Goal: Information Seeking & Learning: Find specific fact

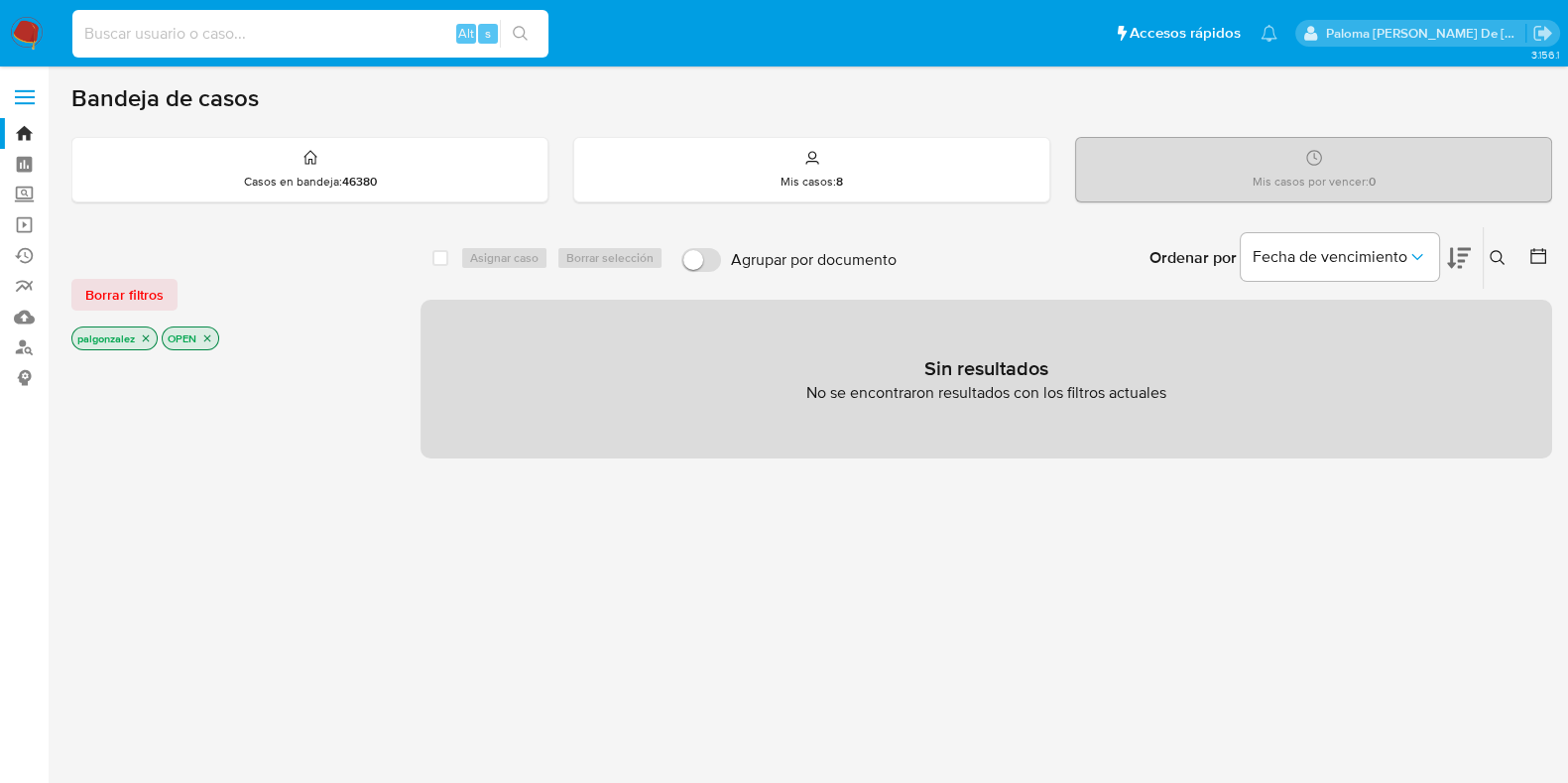
click at [293, 33] on input at bounding box center [311, 34] width 476 height 26
paste input "2622547160"
type input "2622547160"
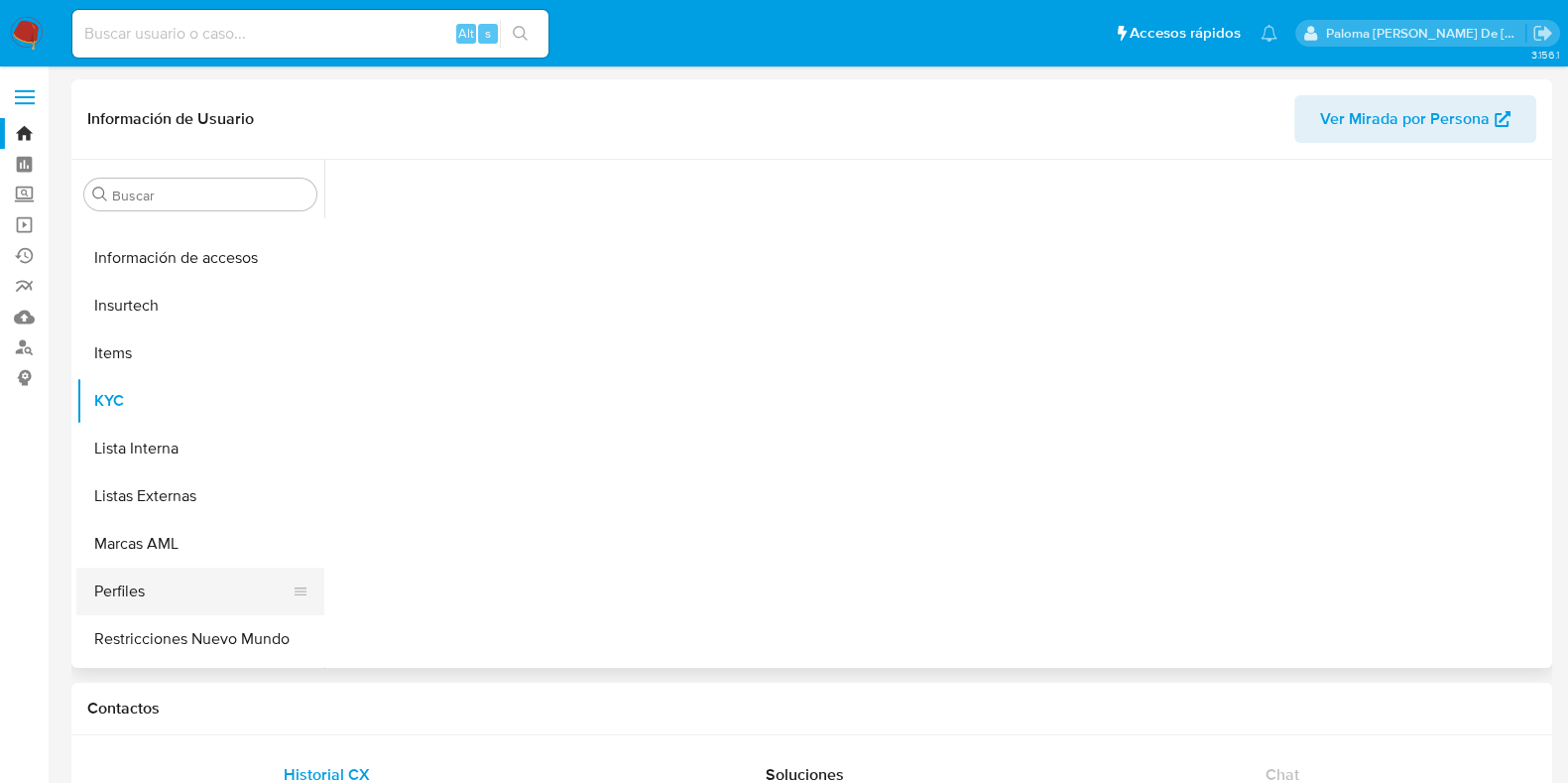
scroll to position [838, 0]
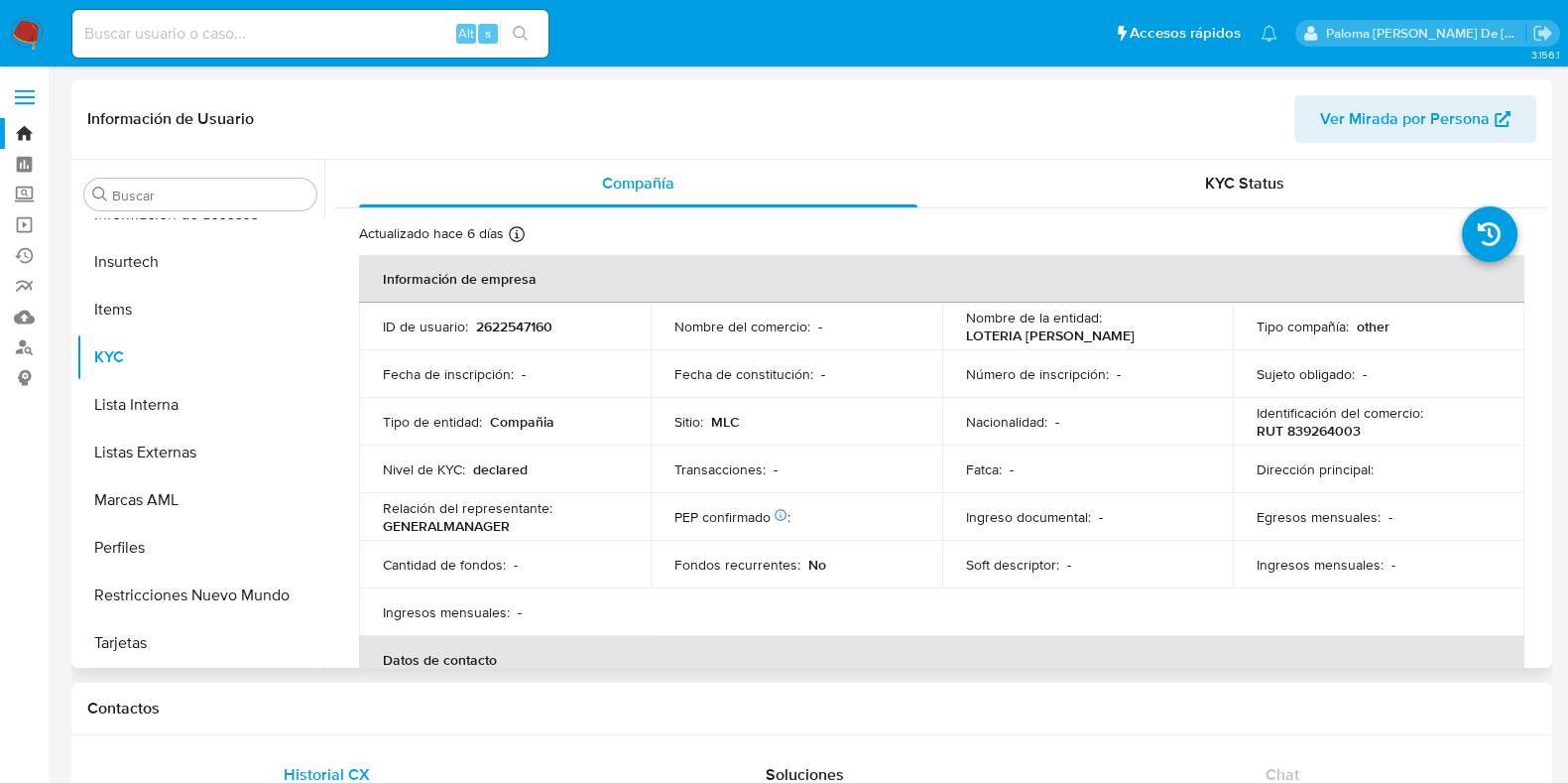
select select "10"
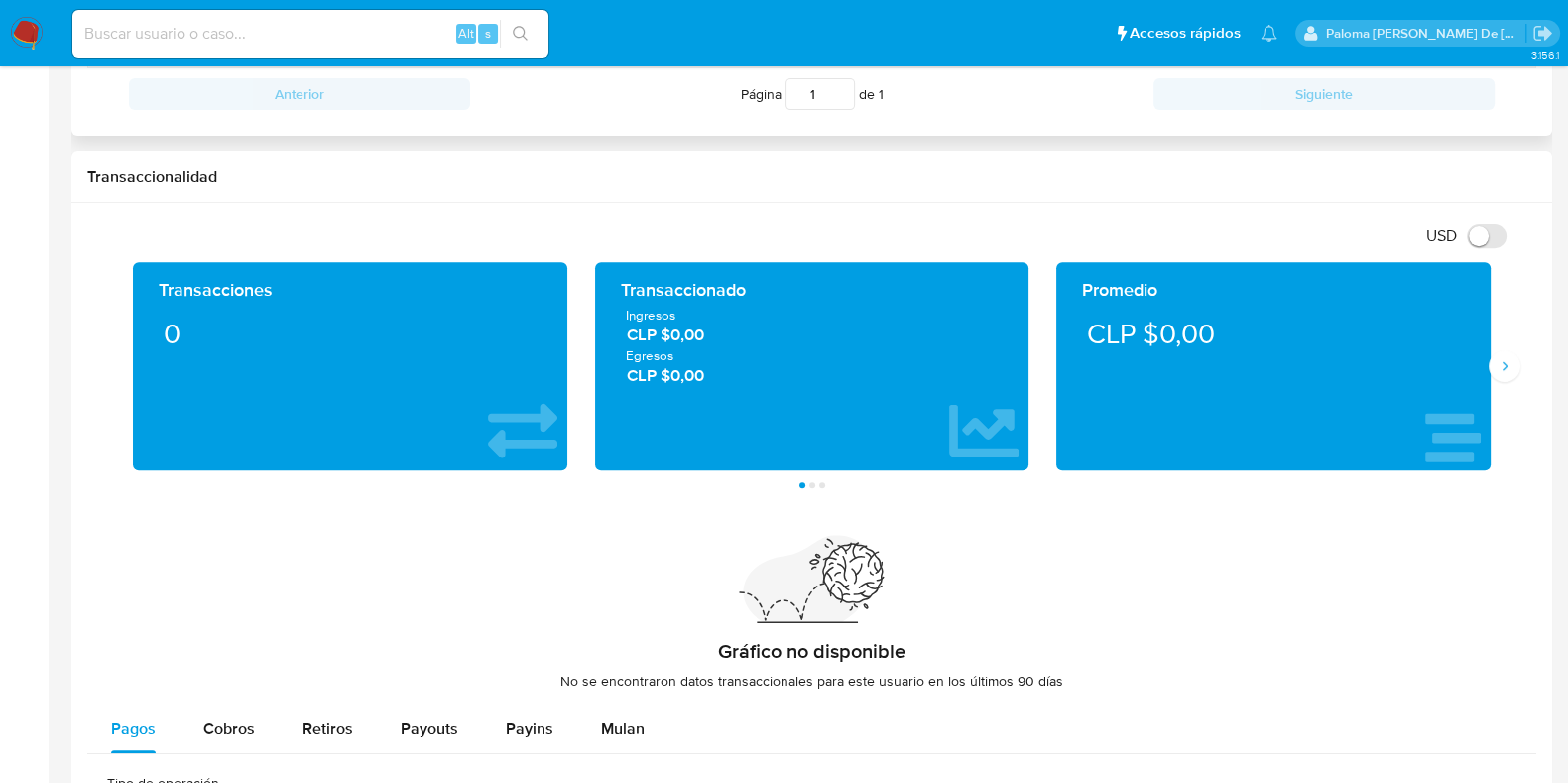
scroll to position [991, 0]
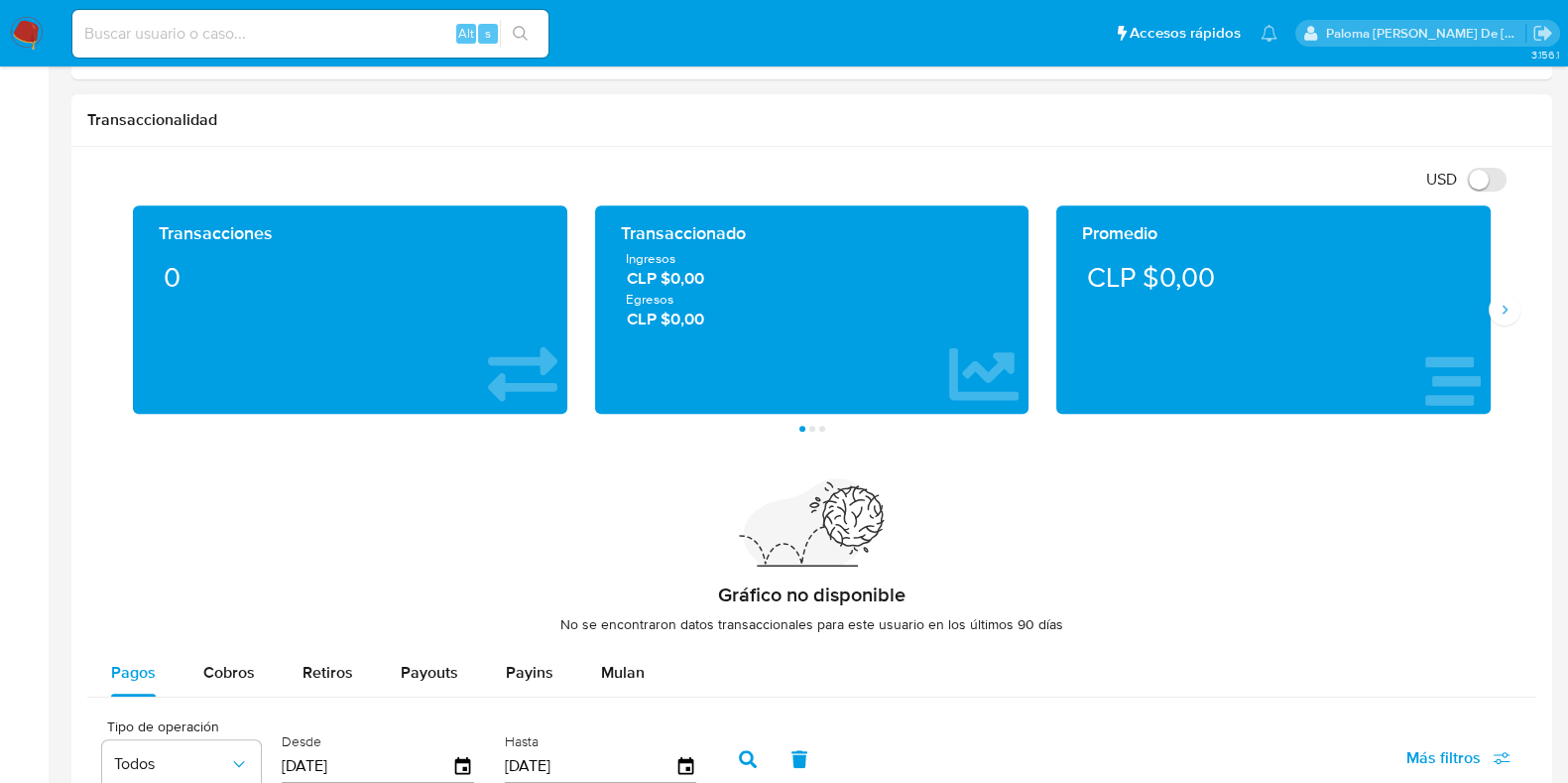
drag, startPoint x: 615, startPoint y: 420, endPoint x: 168, endPoint y: 525, distance: 459.2
click at [168, 525] on div "Gráfico no disponible No se encontraron datos transaccionales para este usuario…" at bounding box center [812, 564] width 1449 height 170
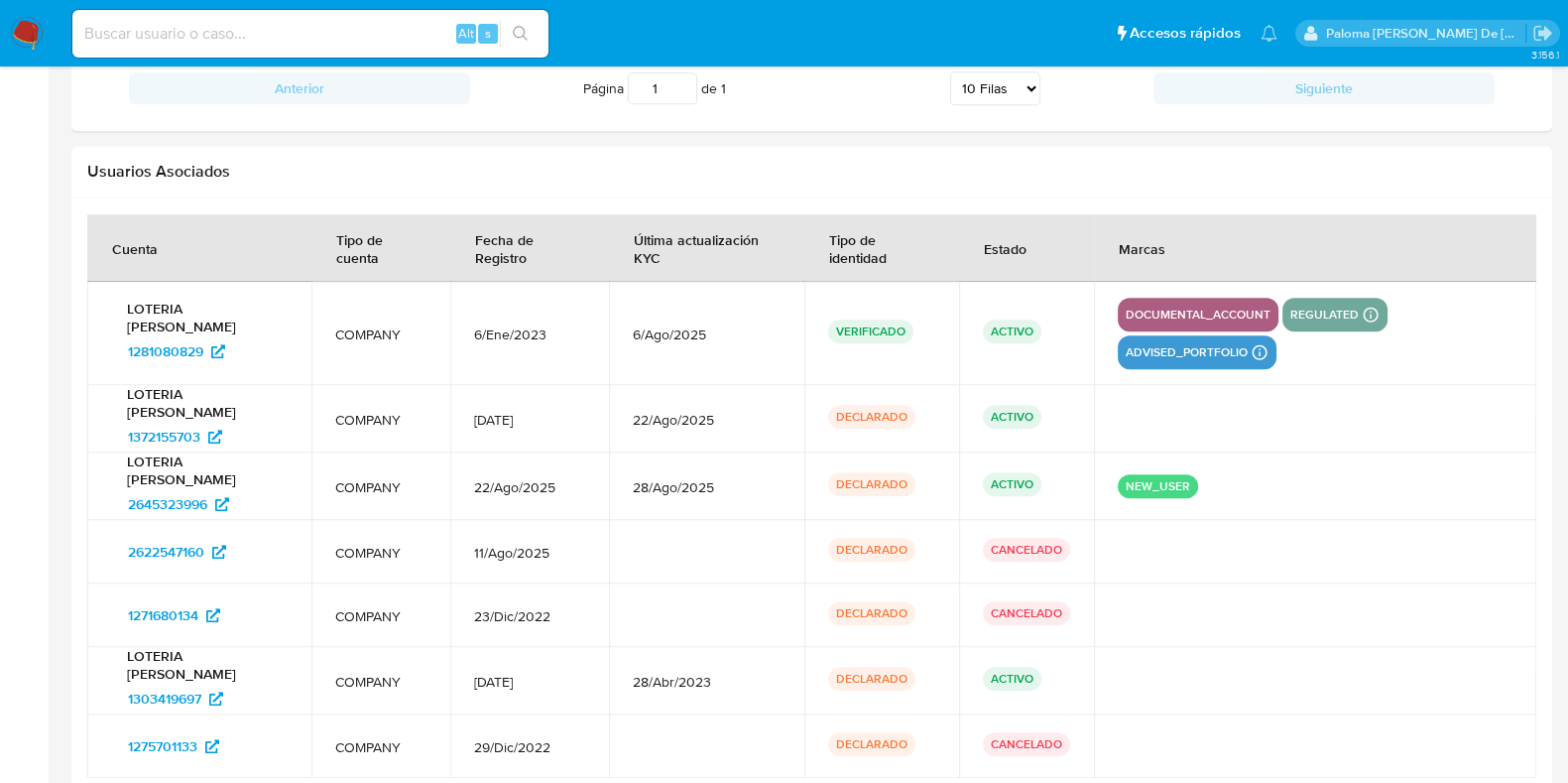
scroll to position [2205, 0]
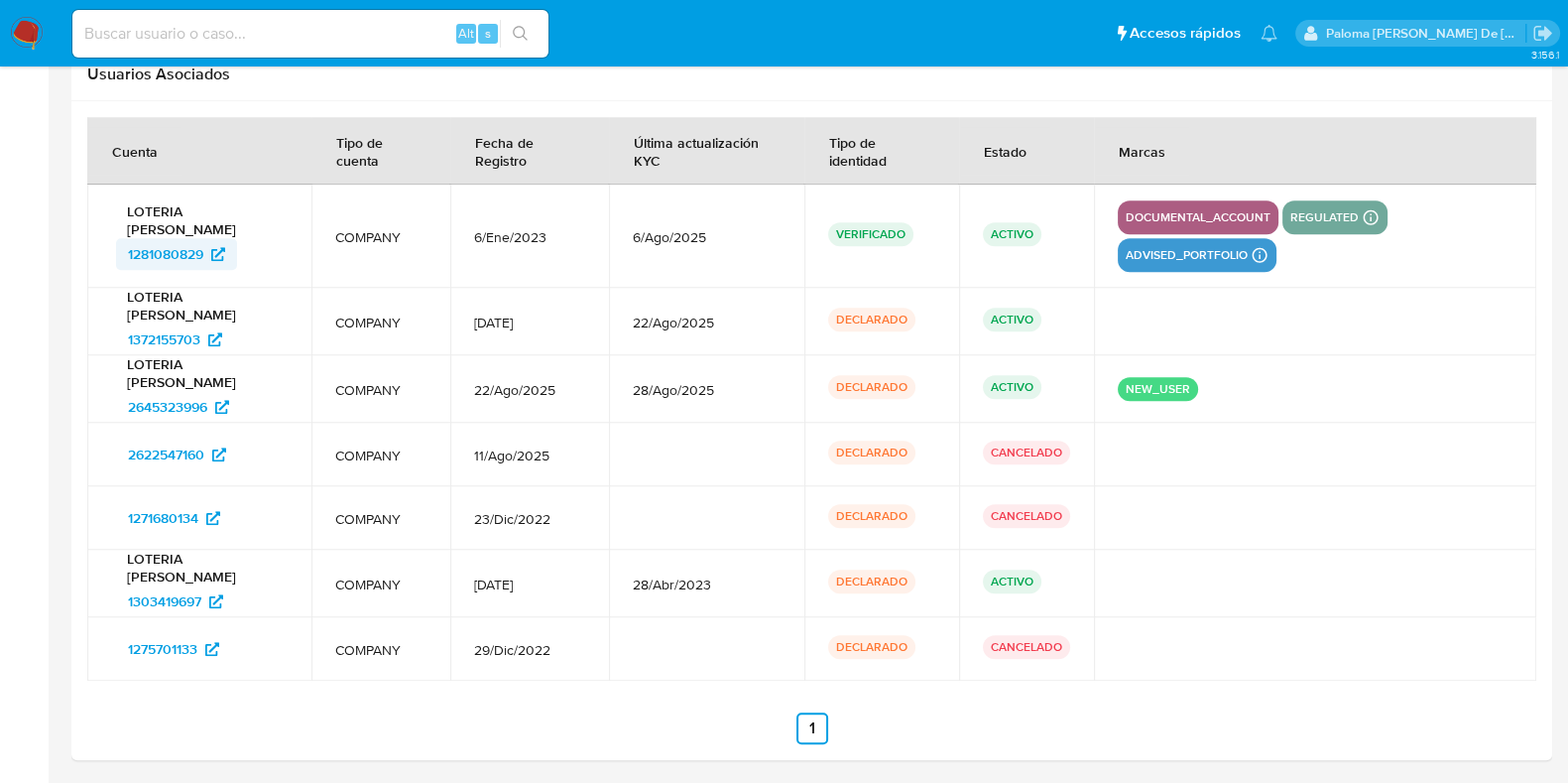
click at [167, 252] on span "1281080829" at bounding box center [166, 254] width 75 height 32
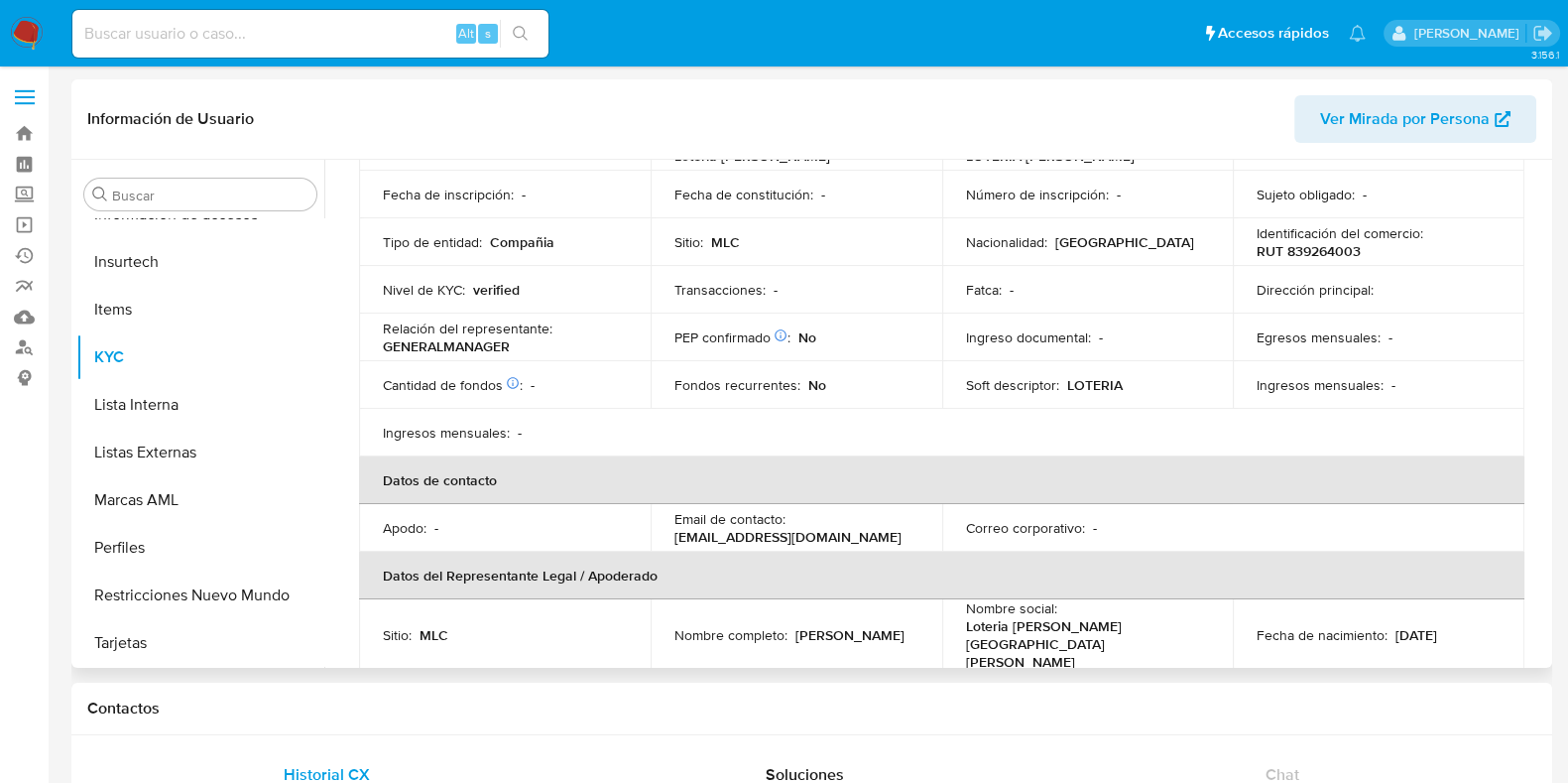
scroll to position [247, 0]
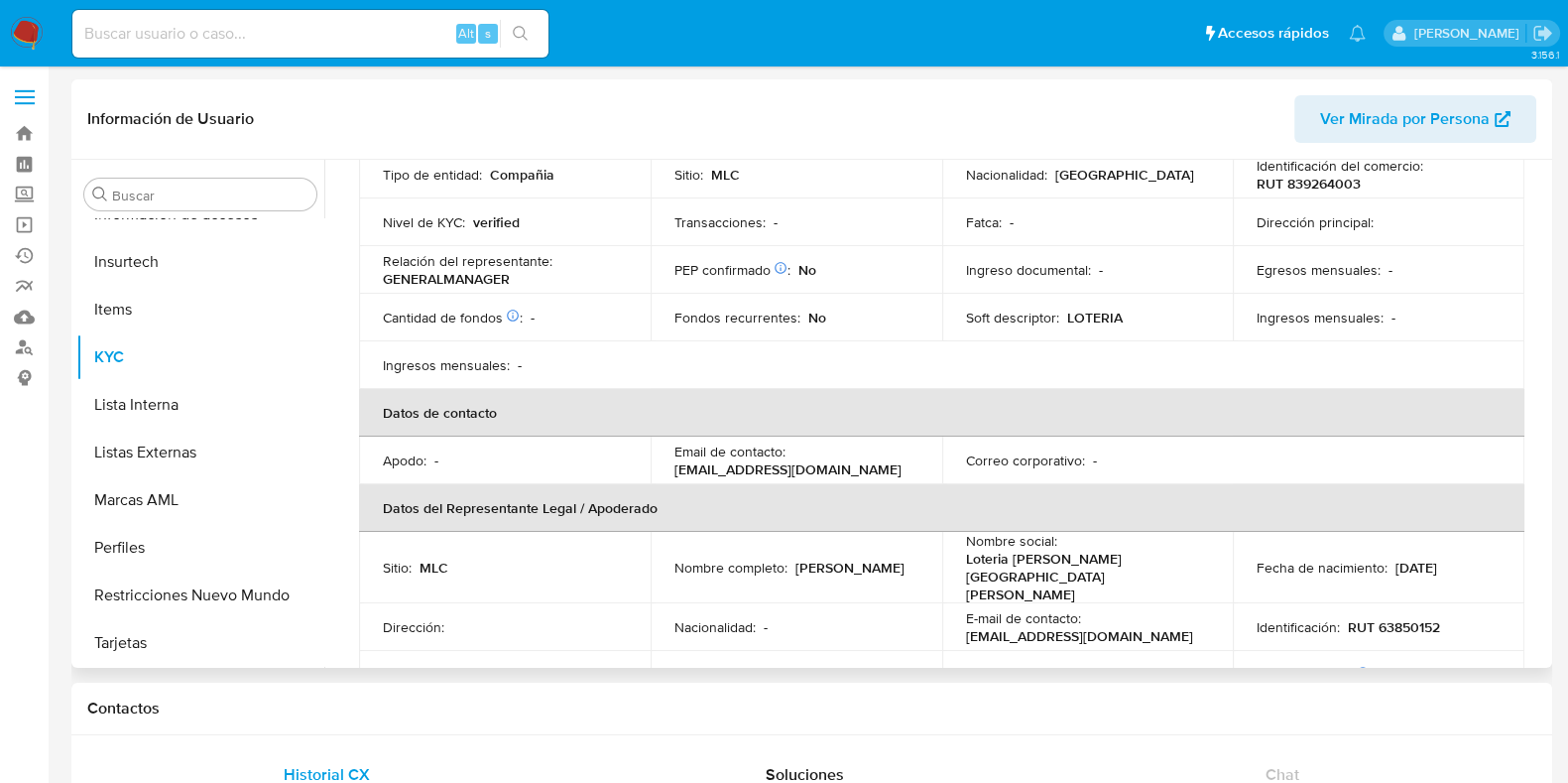
select select "10"
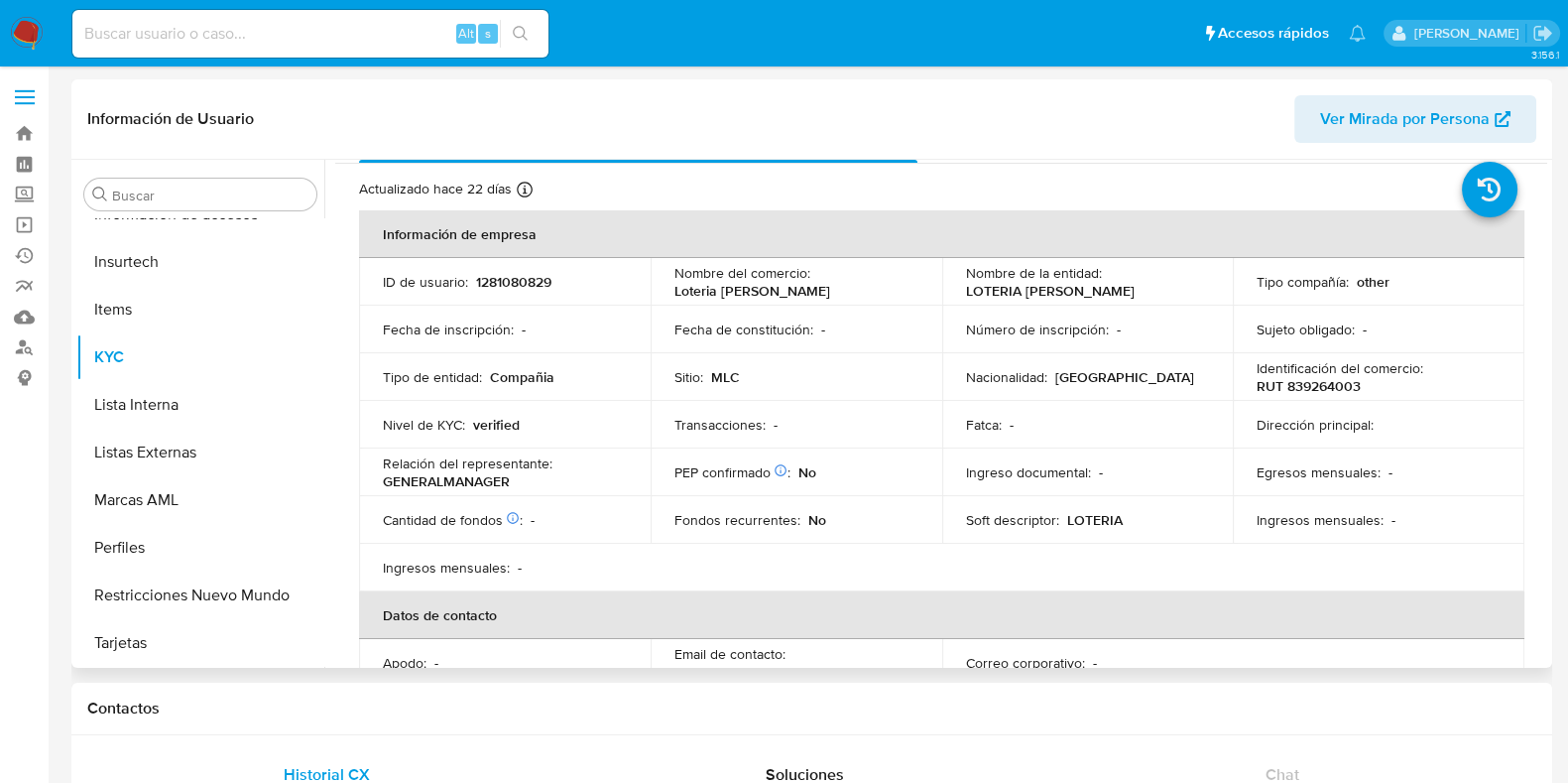
scroll to position [0, 0]
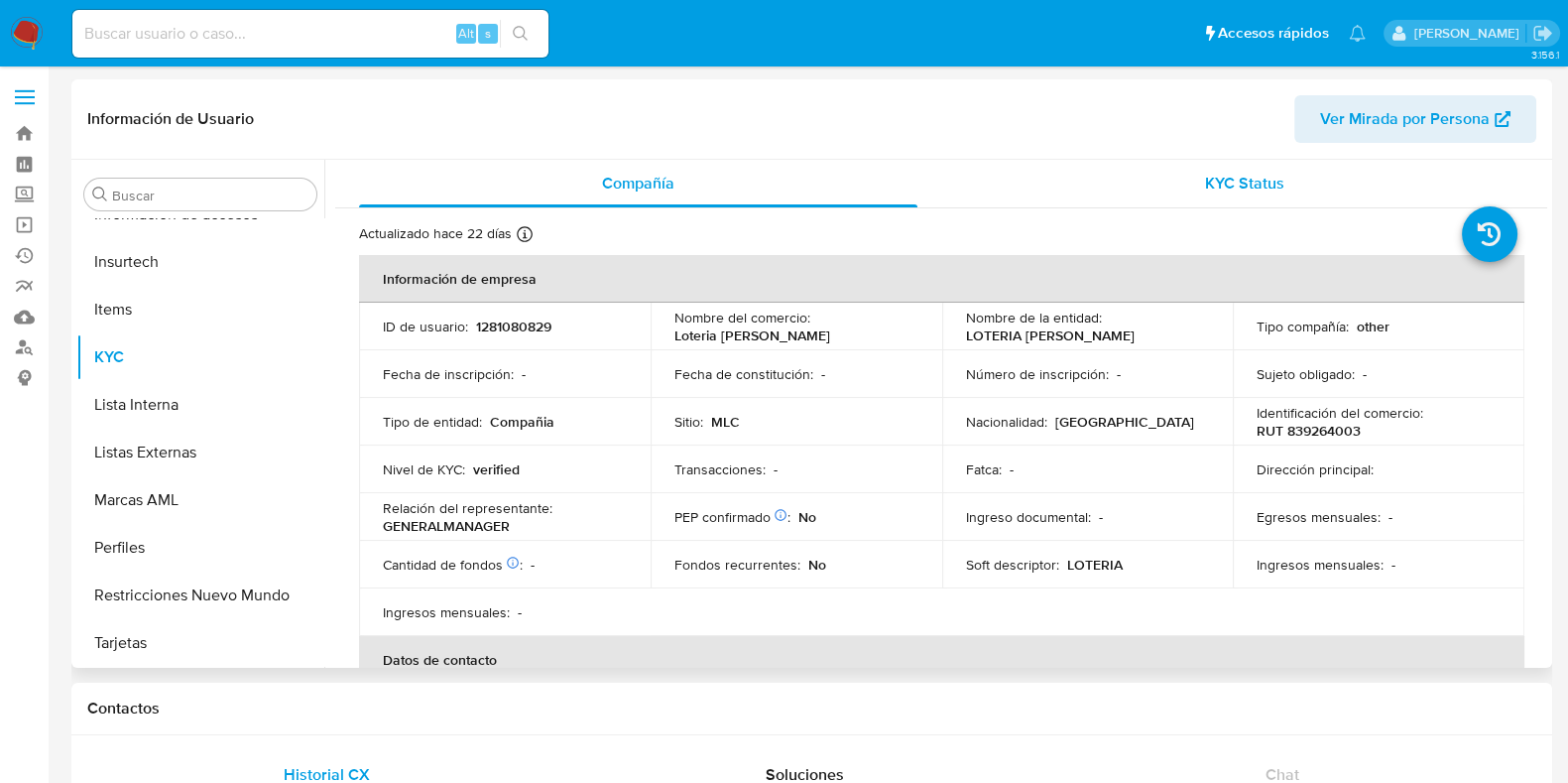
click at [1215, 199] on div "KYC Status" at bounding box center [1244, 184] width 559 height 48
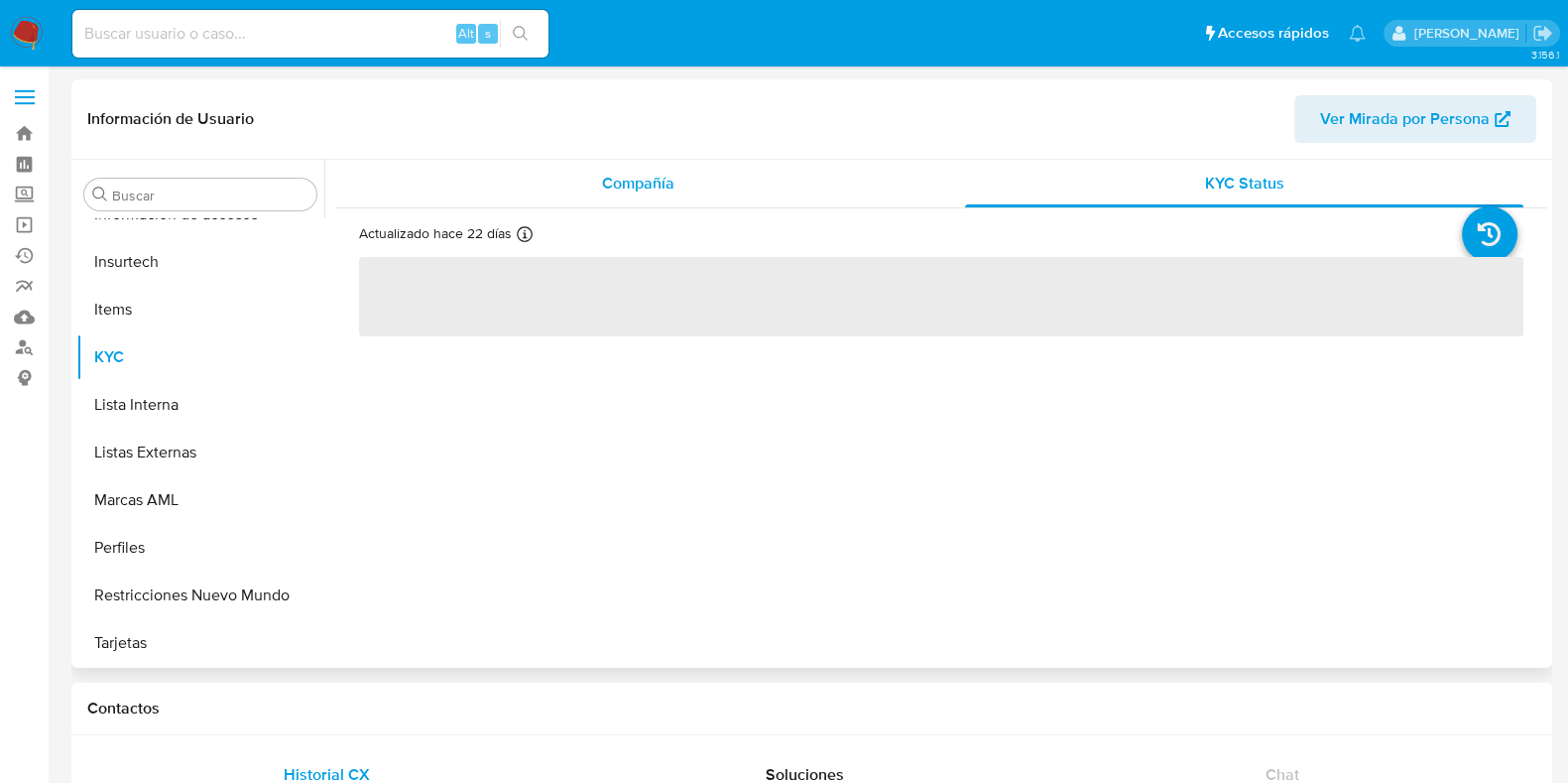
click at [677, 174] on div "Compañía" at bounding box center [638, 184] width 559 height 48
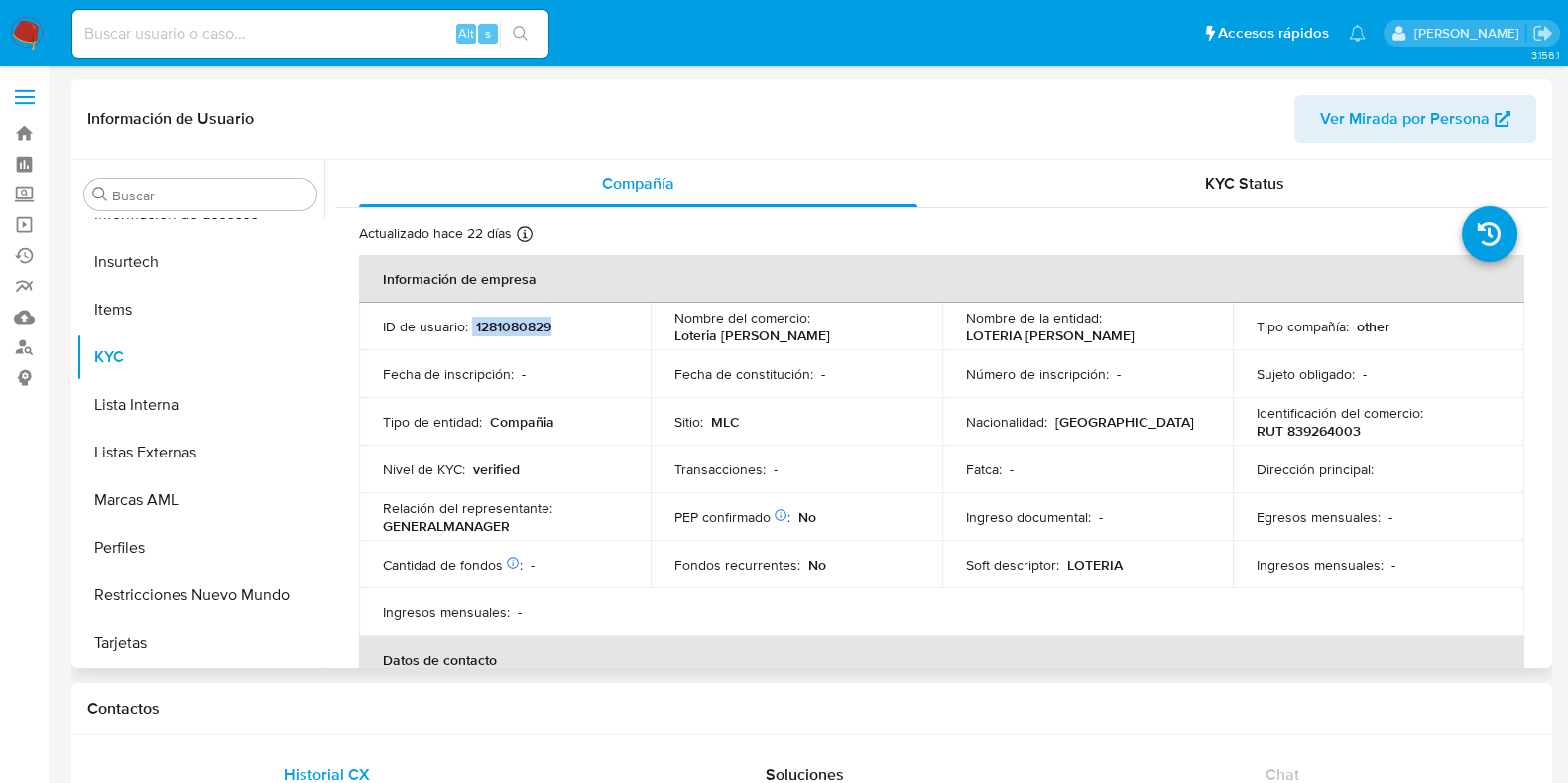
drag, startPoint x: 553, startPoint y: 333, endPoint x: 471, endPoint y: 323, distance: 82.6
click at [471, 323] on div "ID de usuario : 1281080829" at bounding box center [505, 326] width 244 height 18
copy div "1281080829"
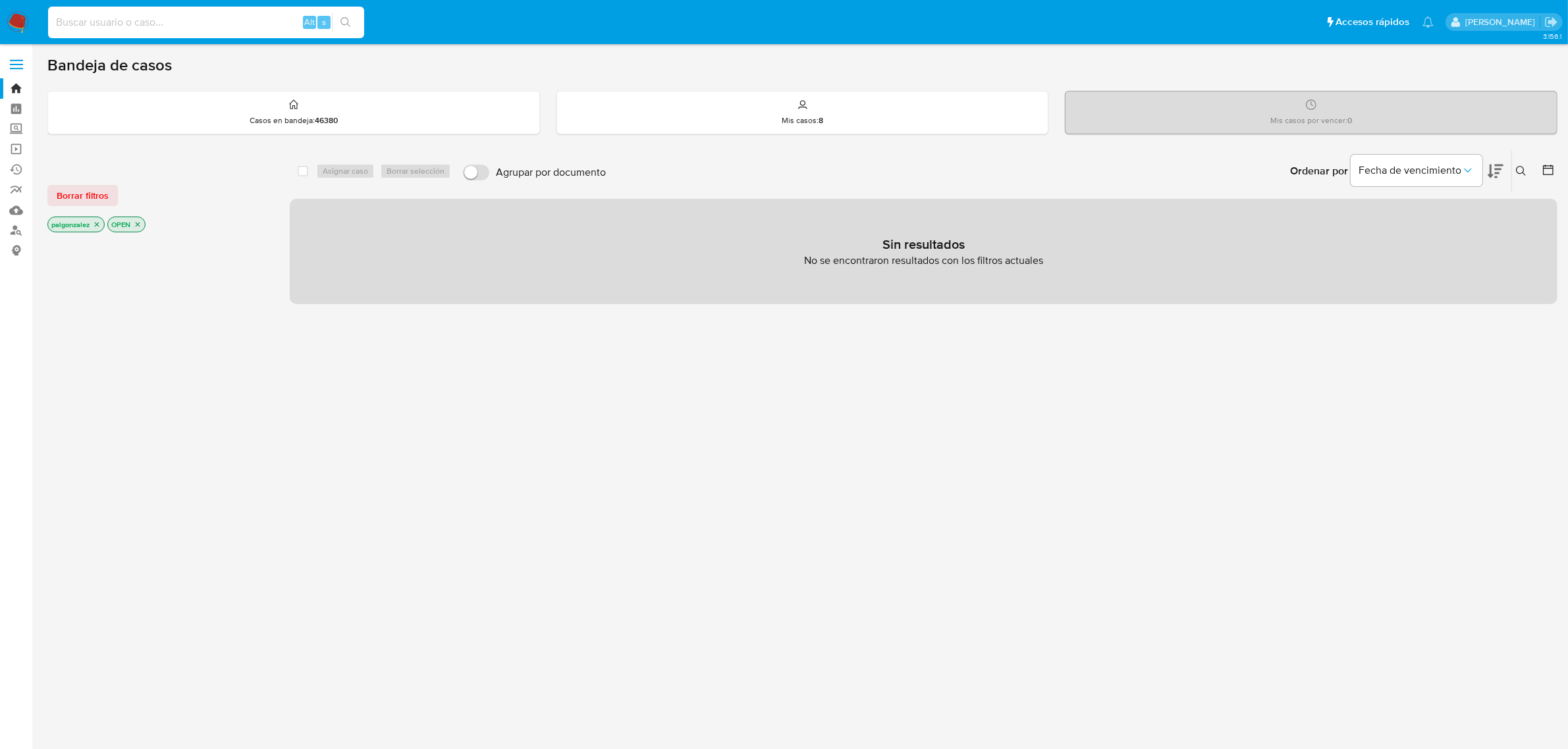
click at [273, 16] on input at bounding box center [206, 22] width 316 height 17
paste input "2343169558"
type input "2343169558"
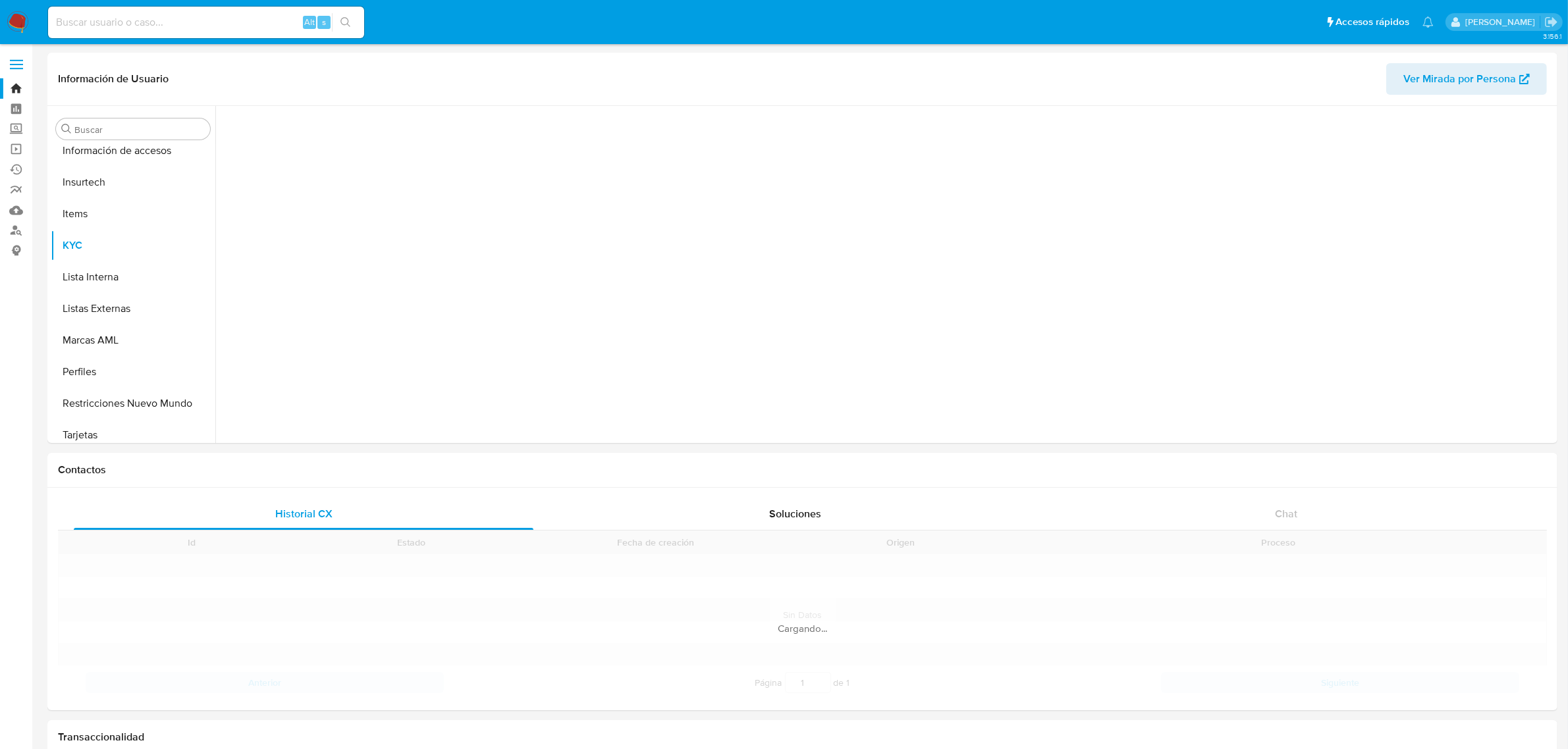
scroll to position [555, 0]
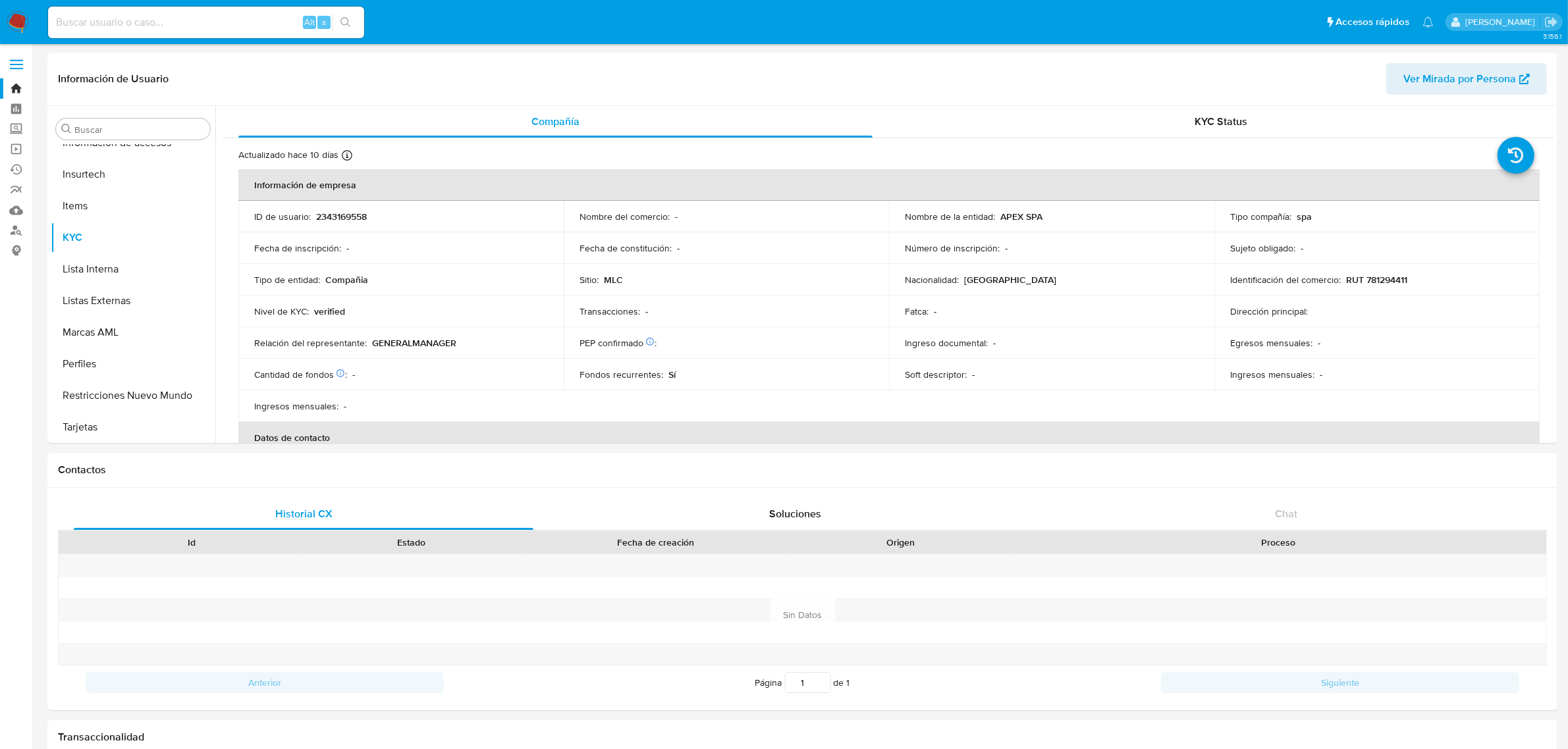
select select "10"
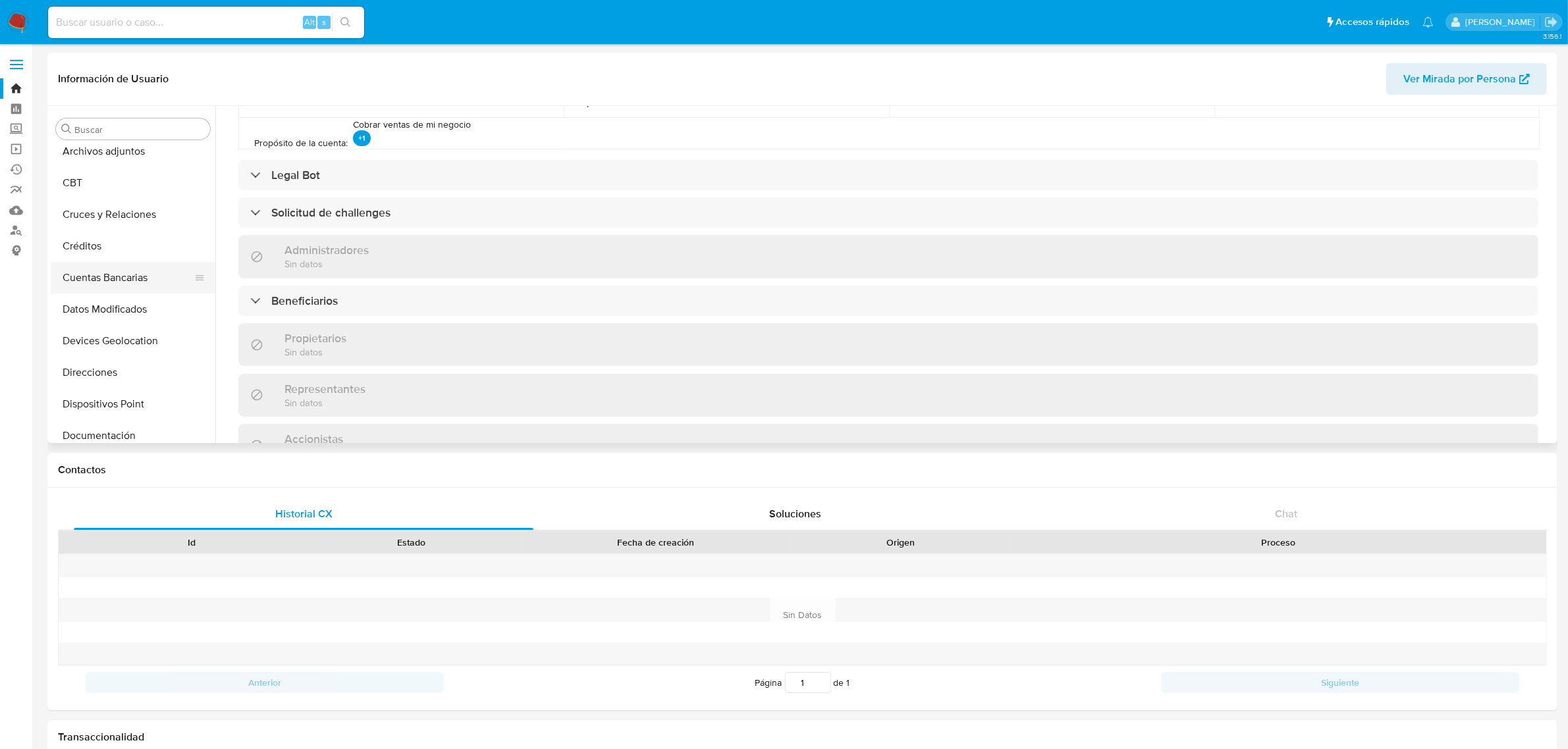
scroll to position [82, 0]
click at [123, 392] on button "Documentación" at bounding box center [128, 395] width 154 height 32
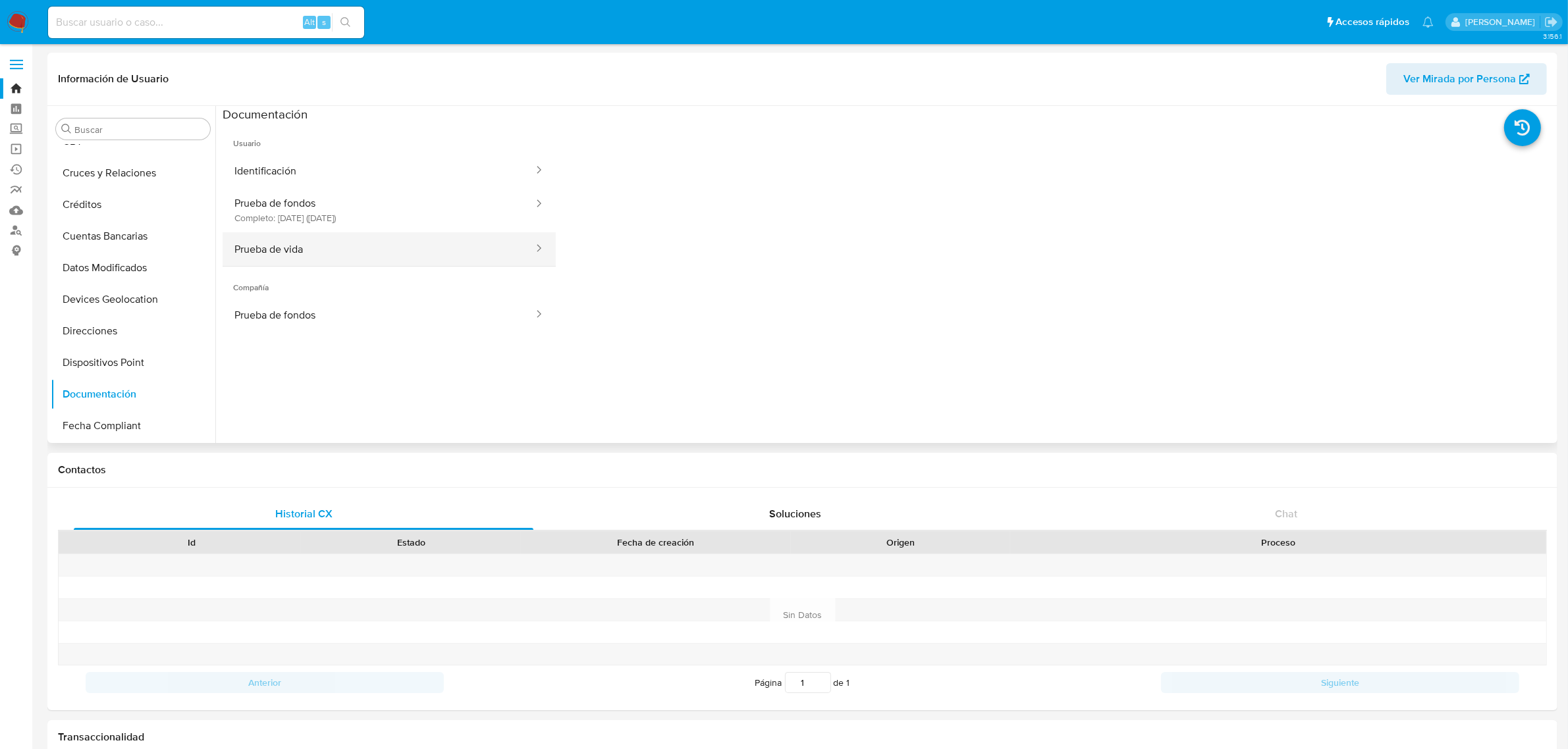
click at [345, 250] on button "Prueba de vida" at bounding box center [379, 249] width 312 height 34
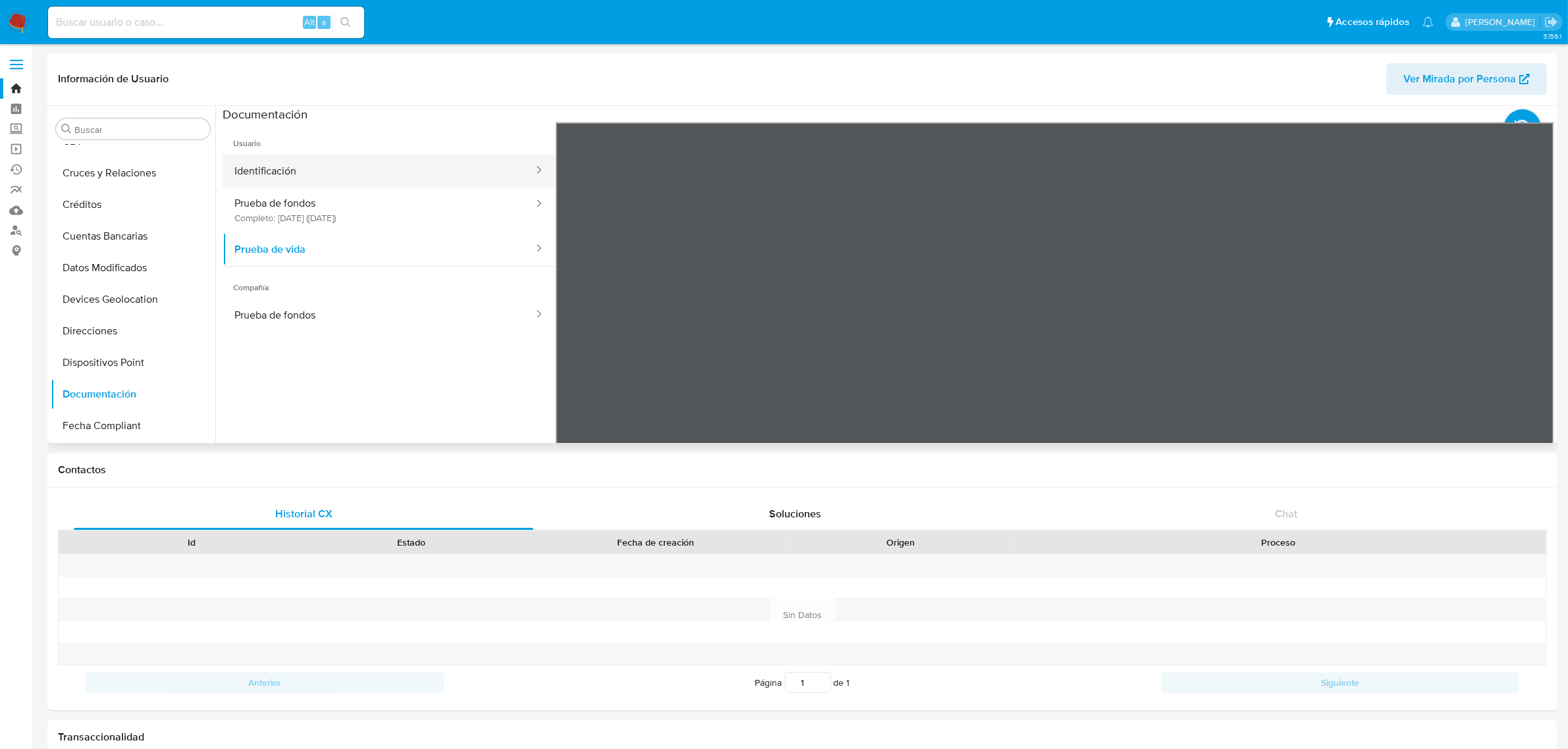
click at [275, 159] on button "Identificación" at bounding box center [379, 171] width 312 height 34
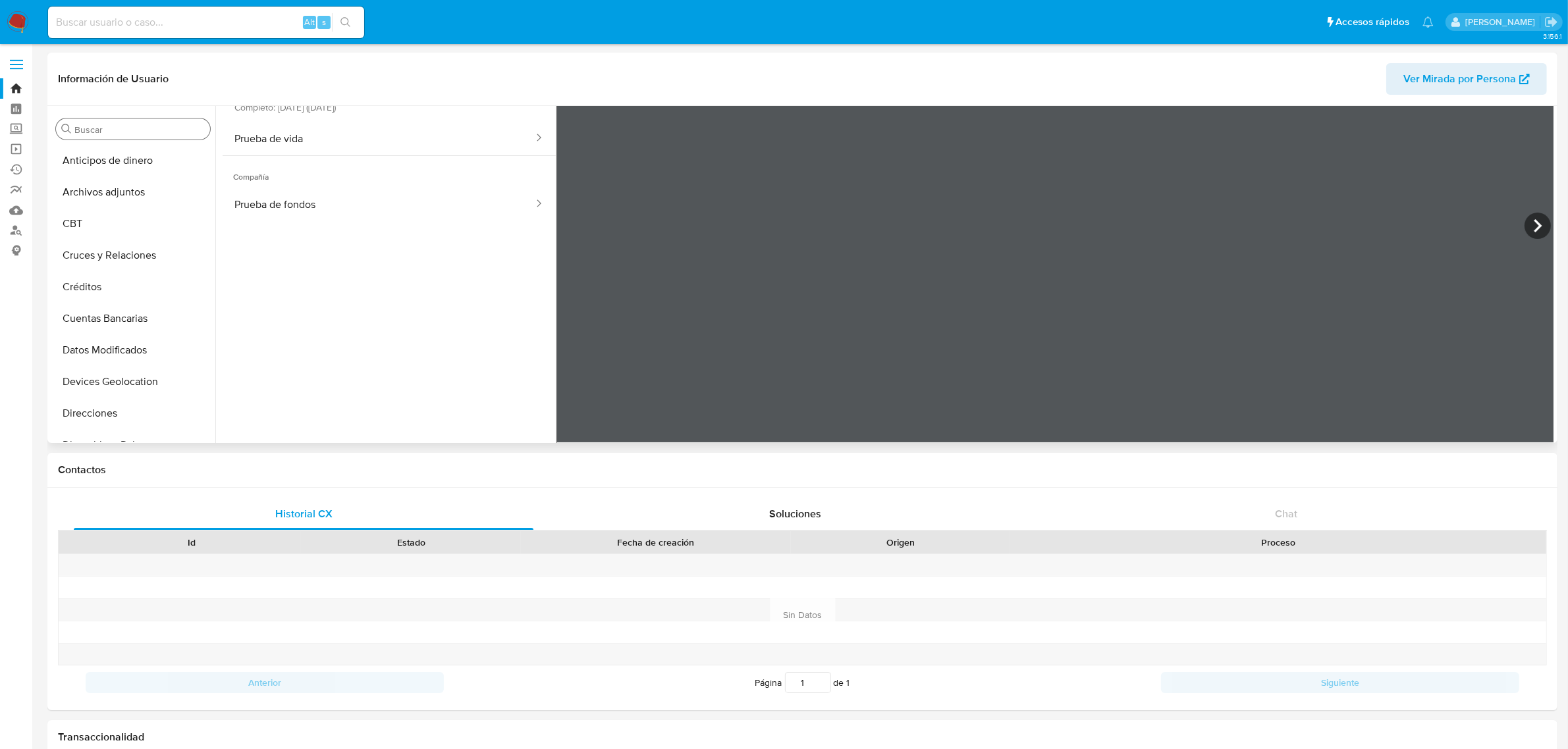
click at [122, 130] on input "Buscar" at bounding box center [140, 130] width 130 height 12
type input "k"
click at [102, 192] on button "KYC" at bounding box center [128, 192] width 154 height 32
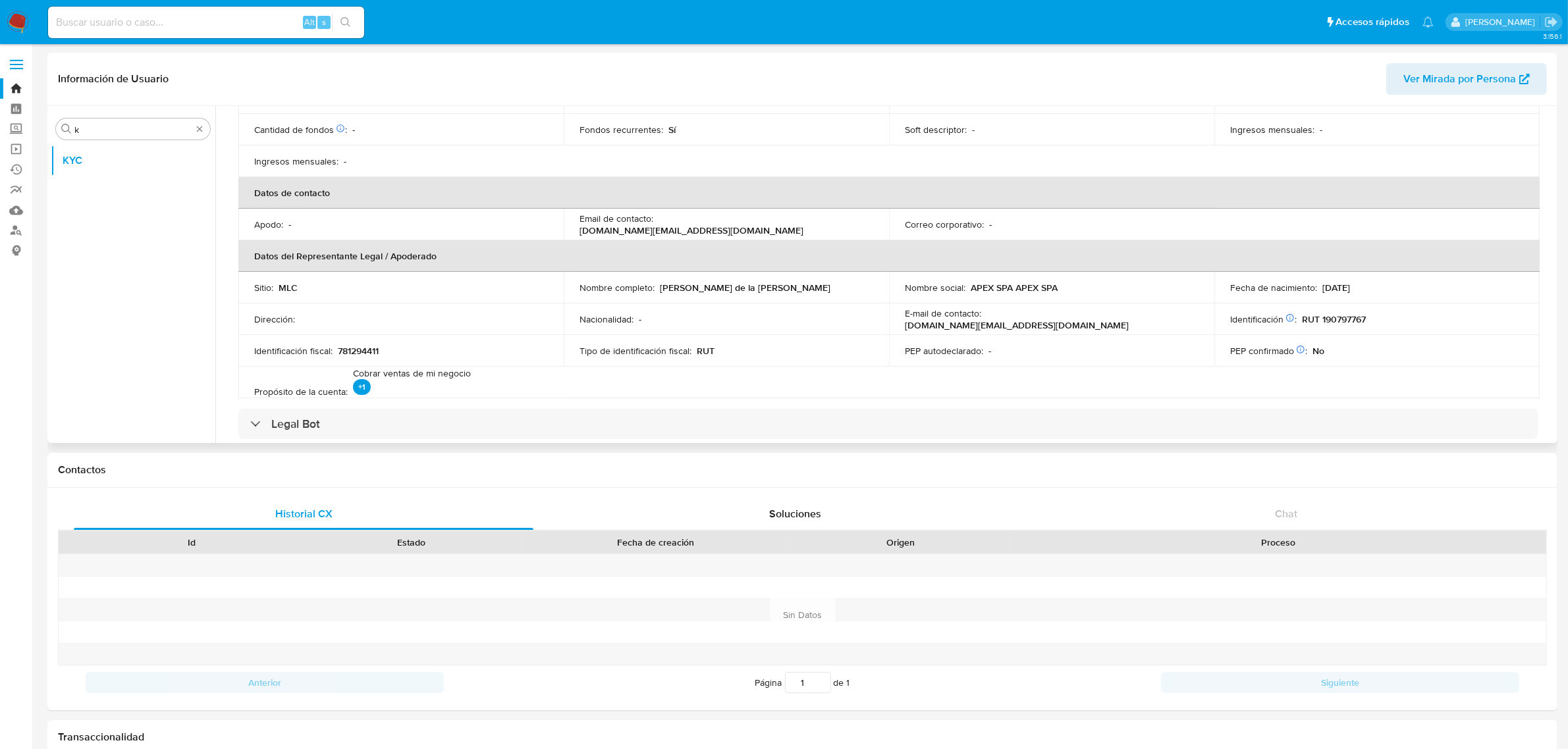
scroll to position [247, 0]
drag, startPoint x: 1376, startPoint y: 319, endPoint x: 1335, endPoint y: 323, distance: 41.2
click at [1335, 323] on td "Identificación Nº de serie: 530827975 : RUT 190797767" at bounding box center [1377, 318] width 325 height 32
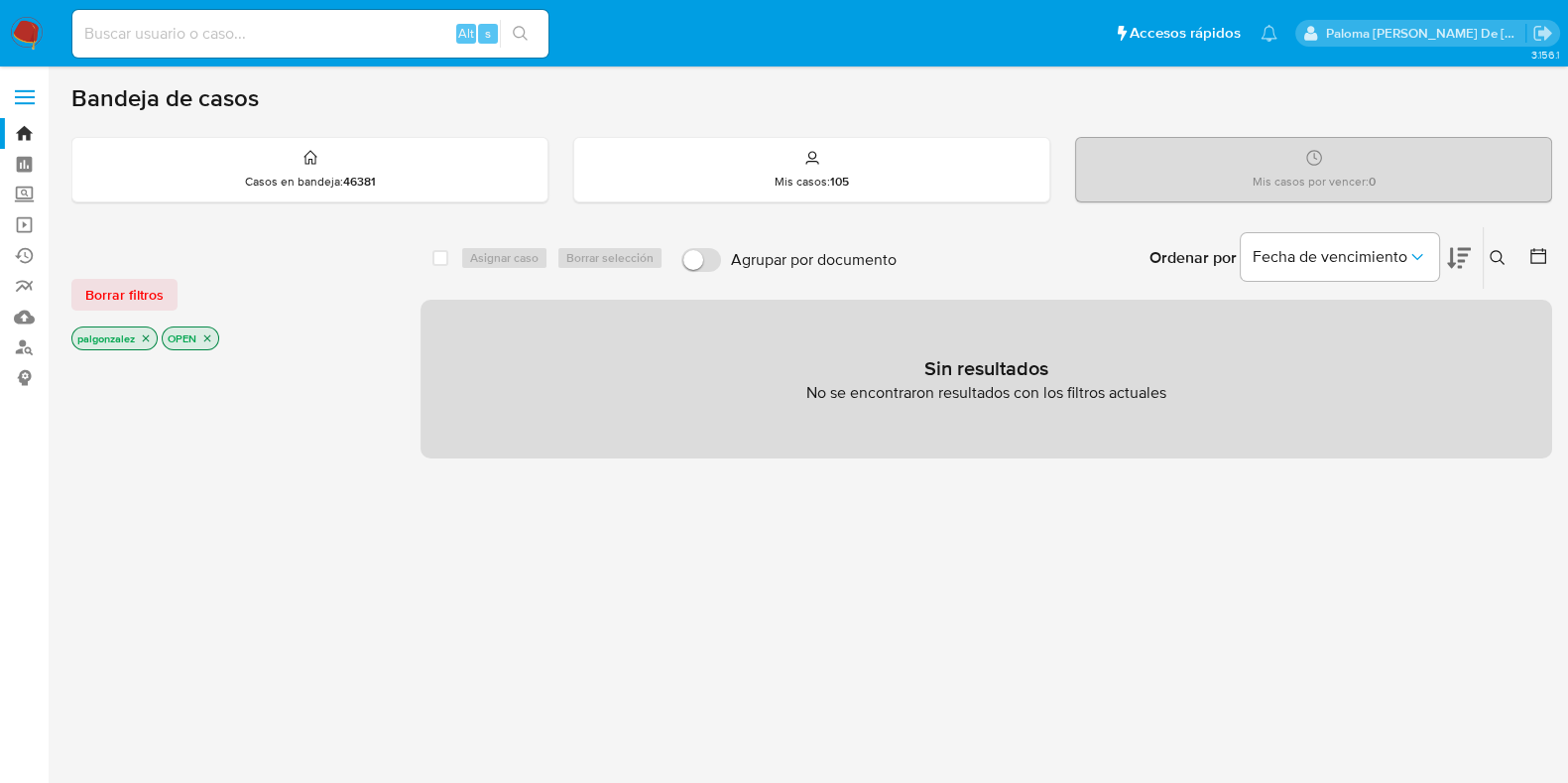
click at [161, 28] on input at bounding box center [311, 34] width 476 height 26
paste input "2645444580"
type input "2645444580"
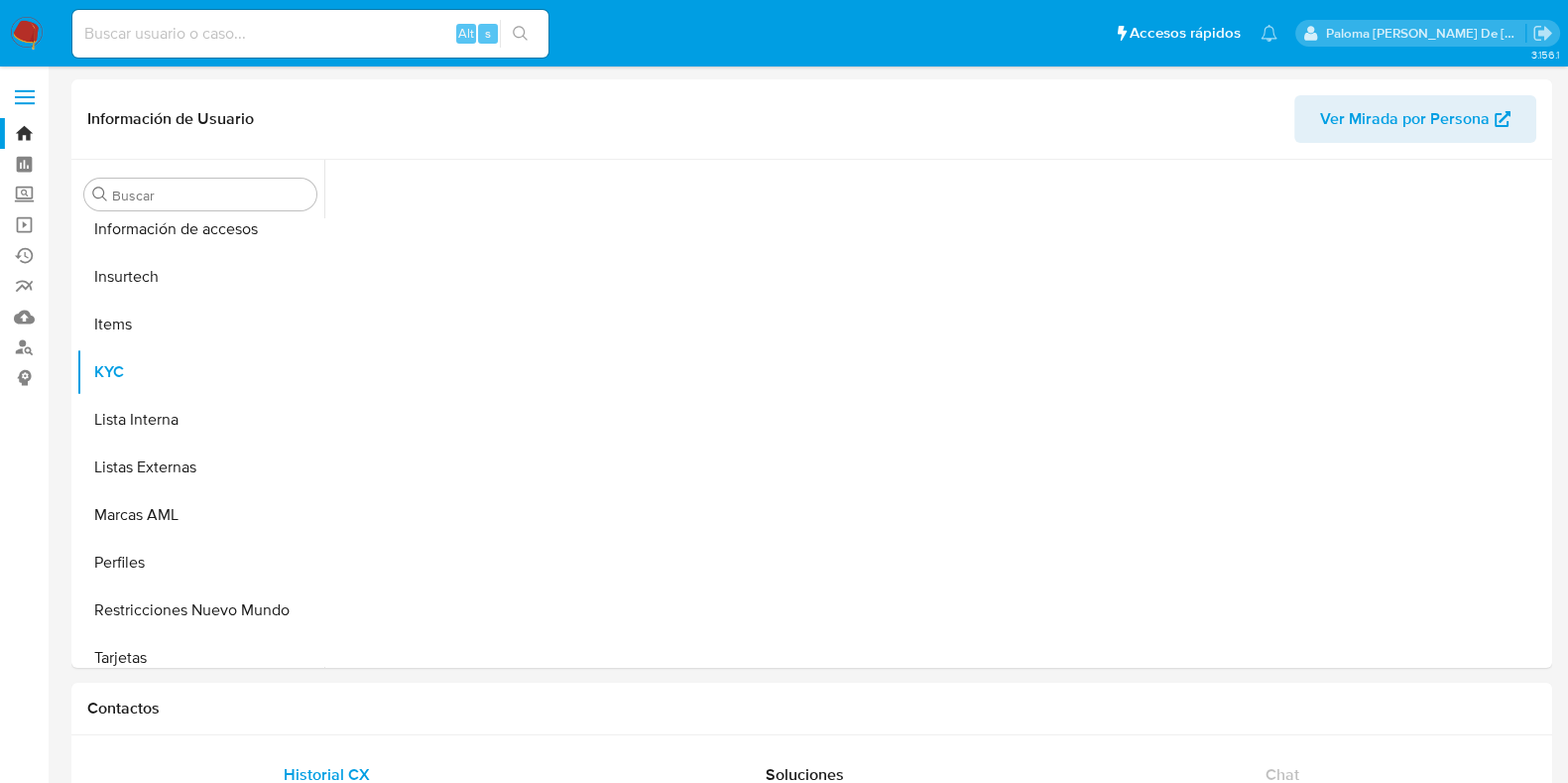
scroll to position [838, 0]
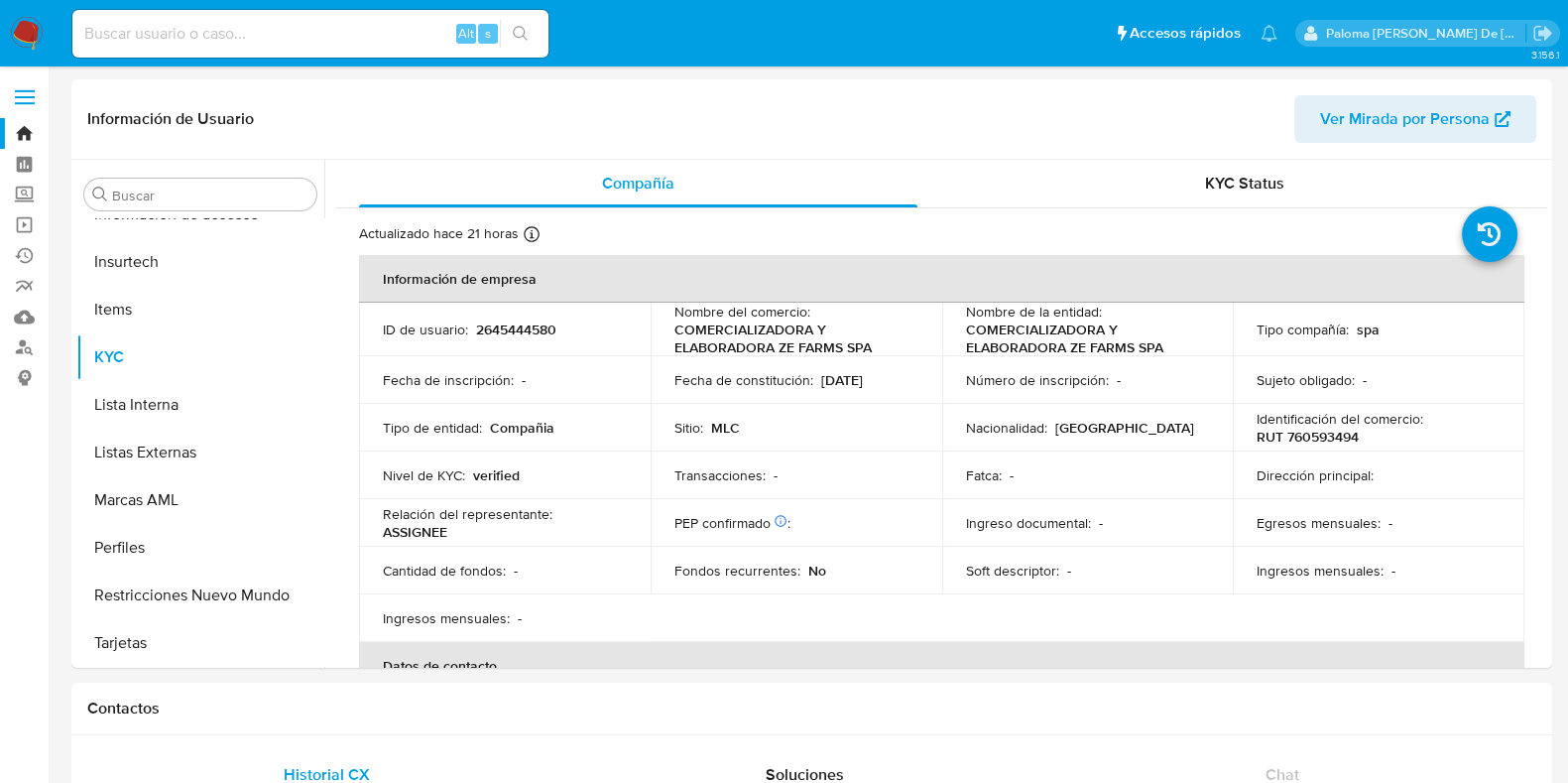
select select "10"
